Goal: Information Seeking & Learning: Stay updated

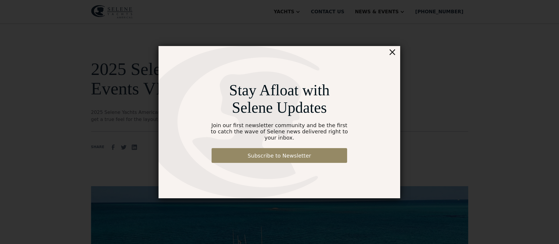
click at [391, 56] on div "×" at bounding box center [392, 52] width 9 height 12
